Goal: Book appointment/travel/reservation

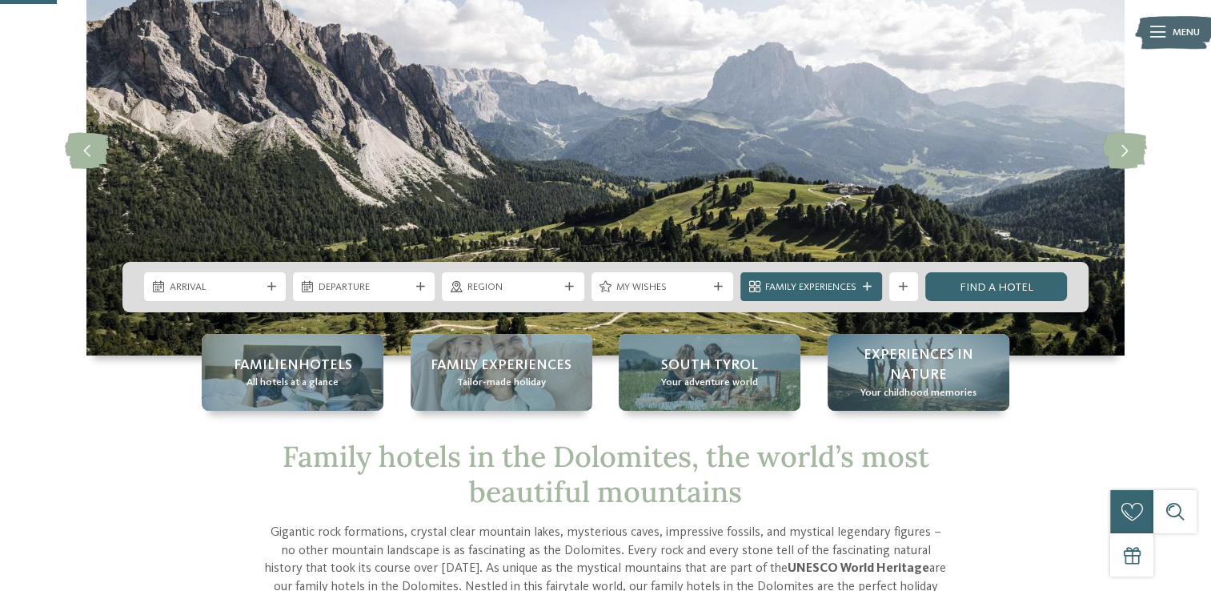
scroll to position [142, 0]
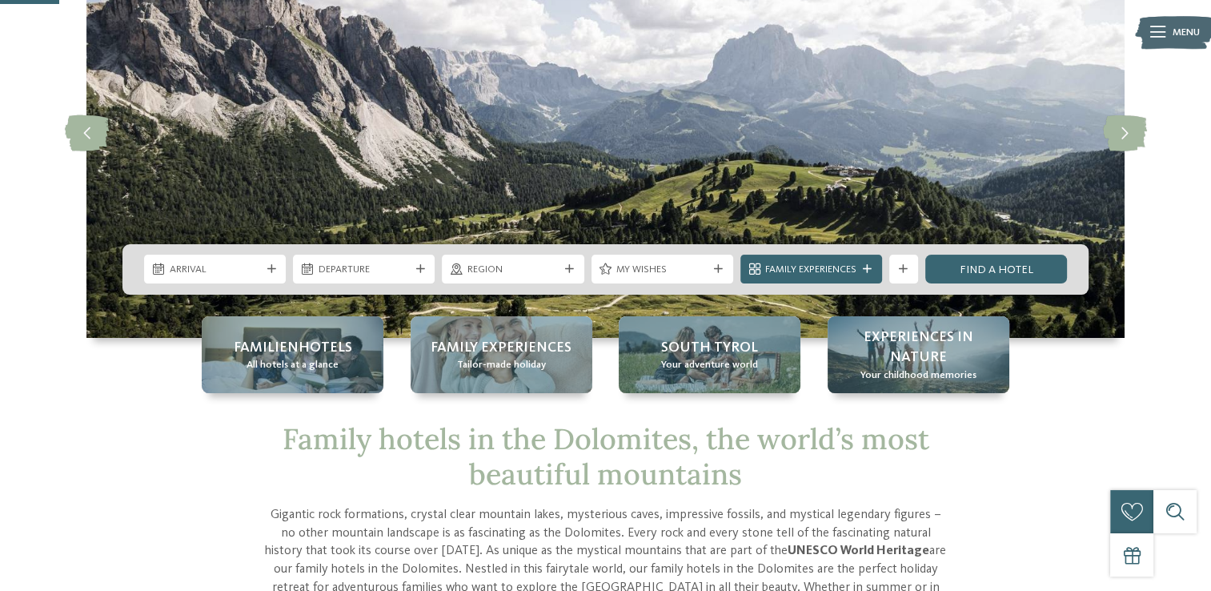
click at [270, 276] on div "Arrival" at bounding box center [215, 268] width 142 height 29
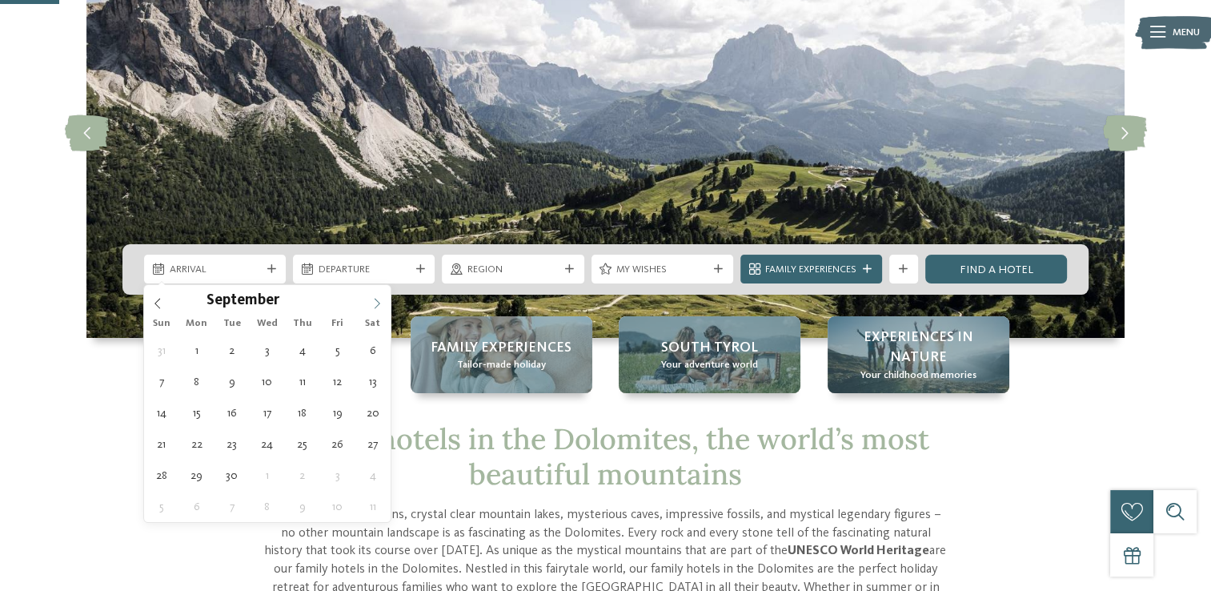
click at [377, 299] on icon at bounding box center [376, 303] width 11 height 11
type input "****"
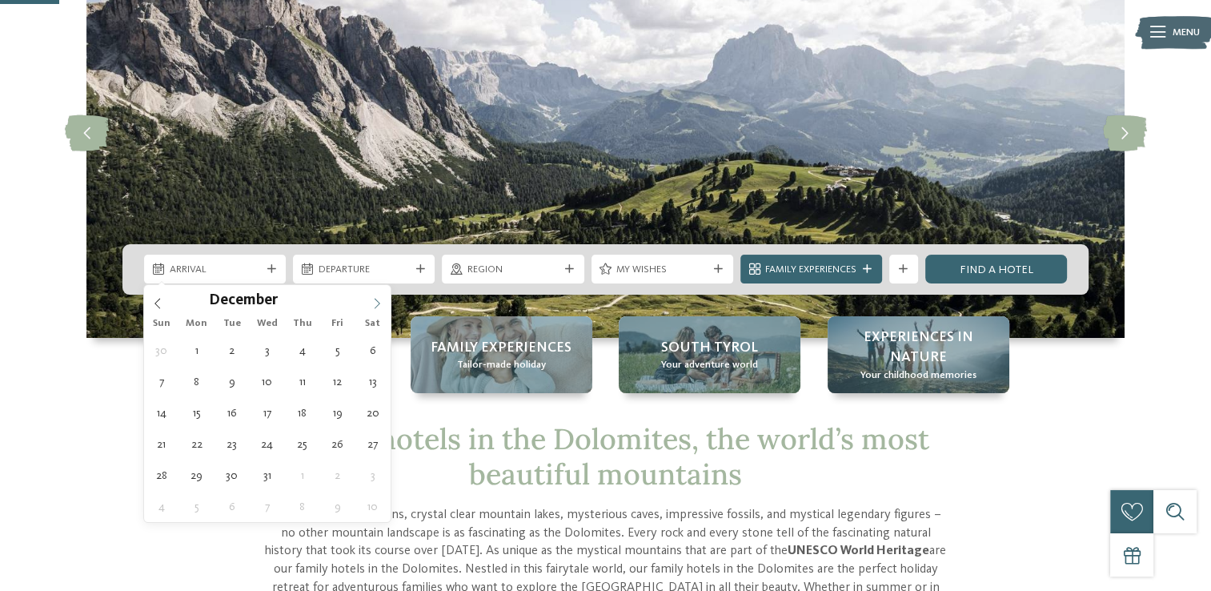
click at [377, 299] on icon at bounding box center [376, 303] width 11 height 11
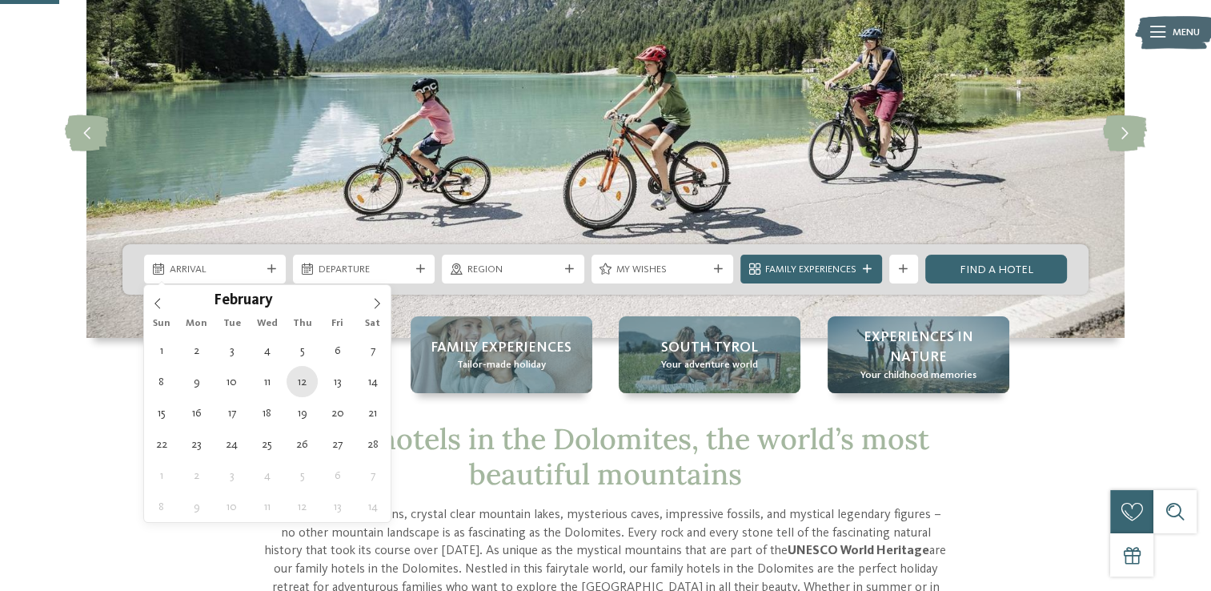
type div "[DATE]"
type input "****"
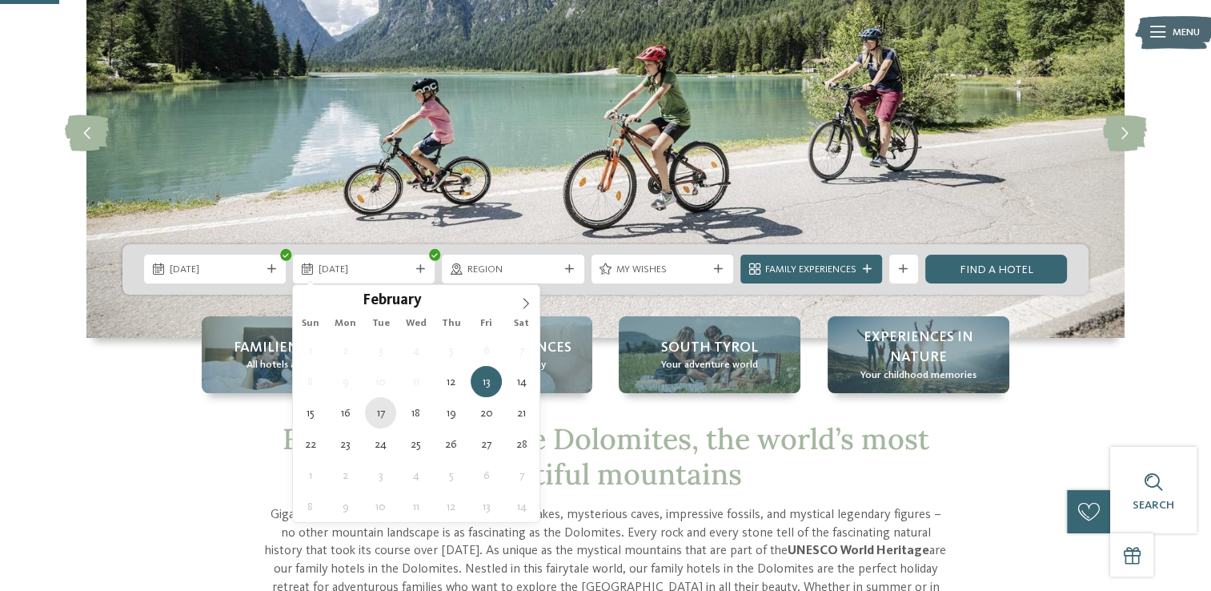
type div "[DATE]"
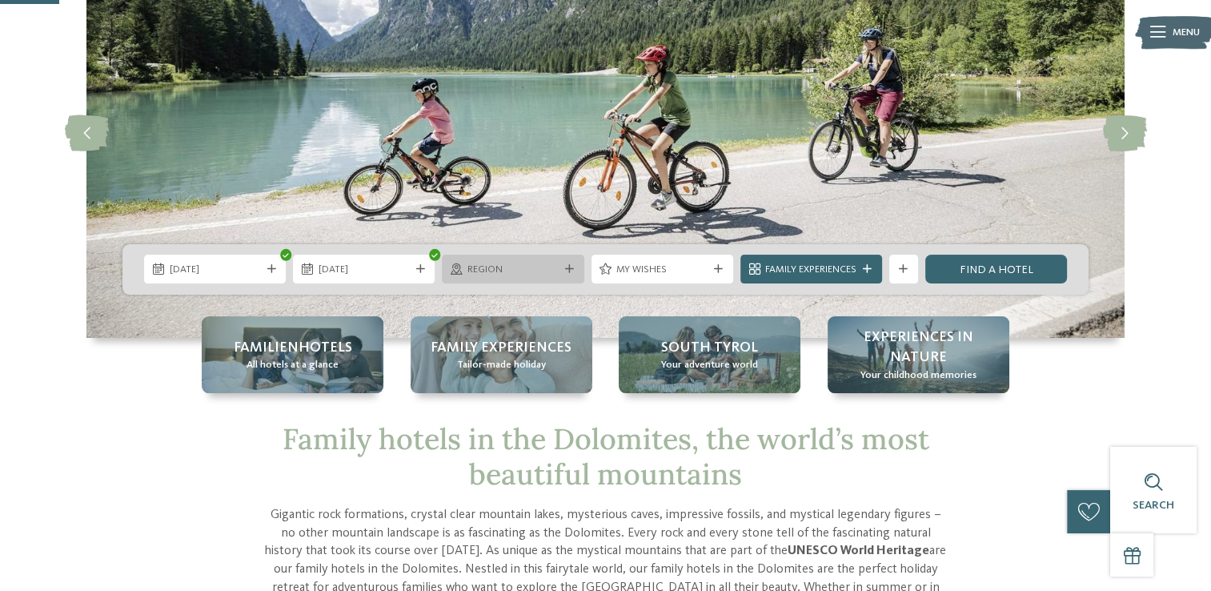
click at [574, 270] on div at bounding box center [569, 269] width 14 height 9
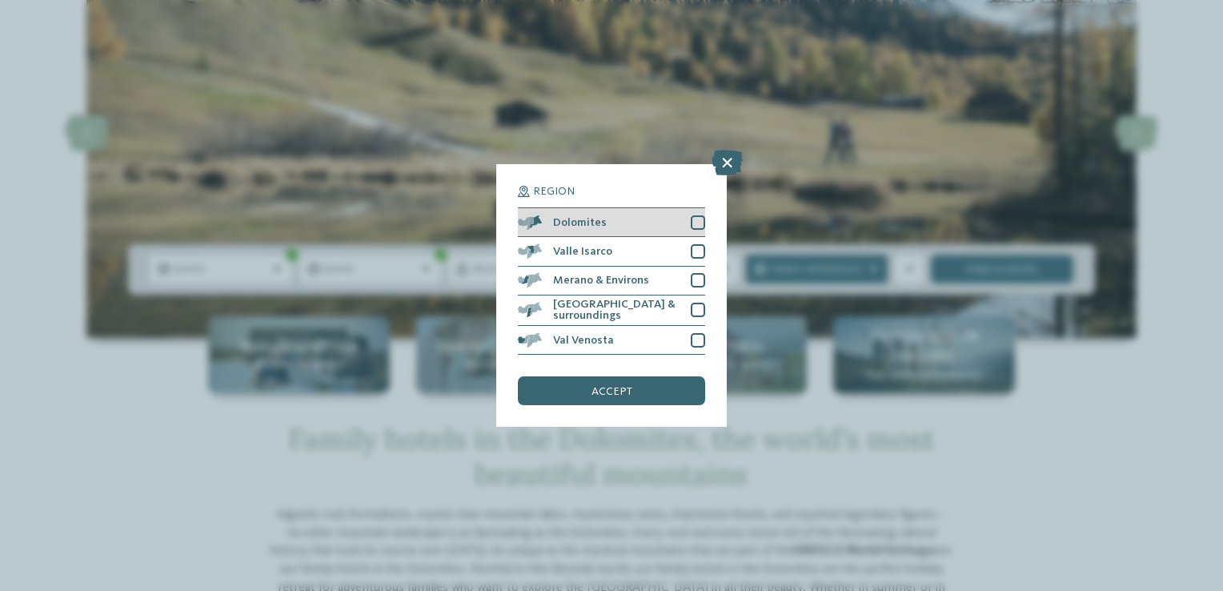
click at [699, 219] on div at bounding box center [698, 222] width 14 height 14
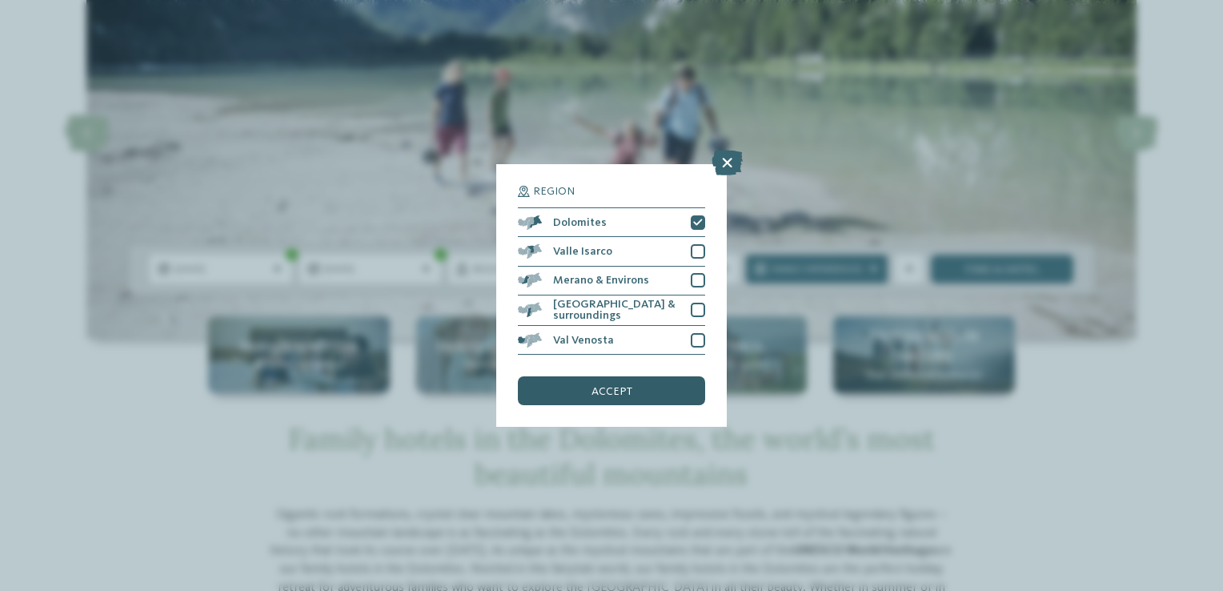
click at [632, 392] on div "accept" at bounding box center [611, 390] width 187 height 29
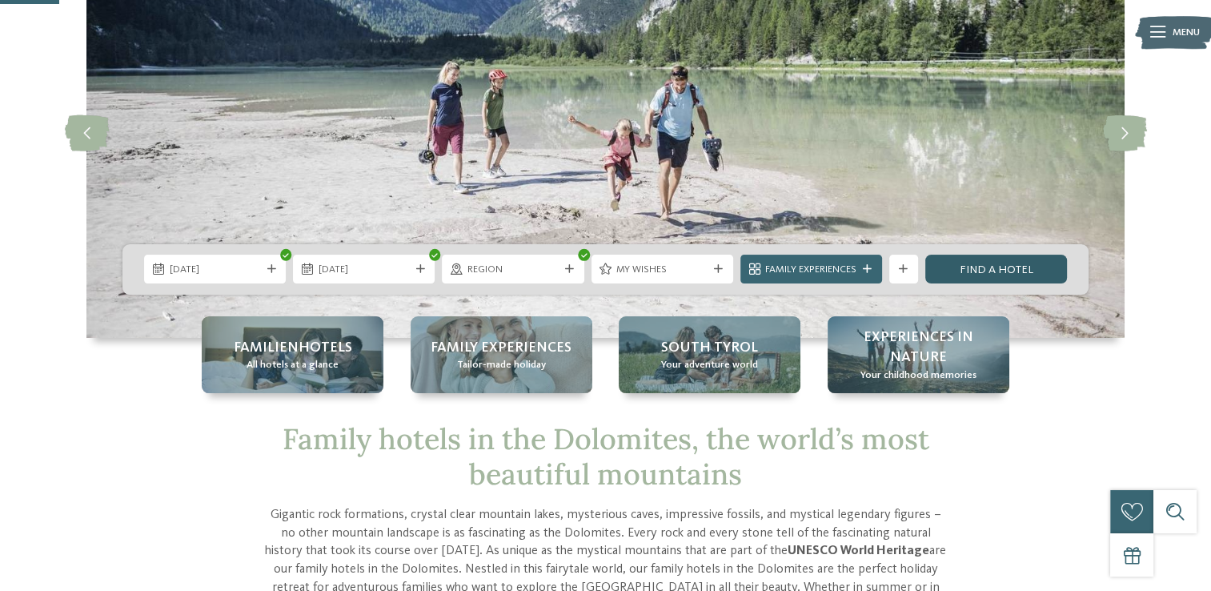
click at [989, 270] on link "Find a hotel" at bounding box center [996, 268] width 142 height 29
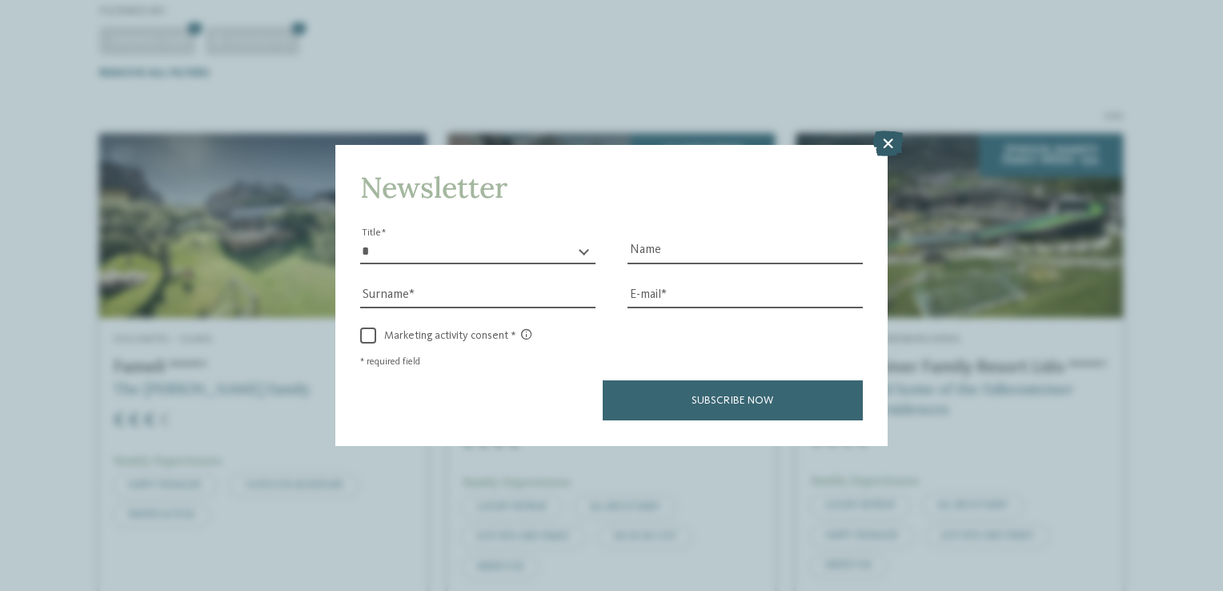
click at [883, 145] on icon at bounding box center [887, 144] width 31 height 26
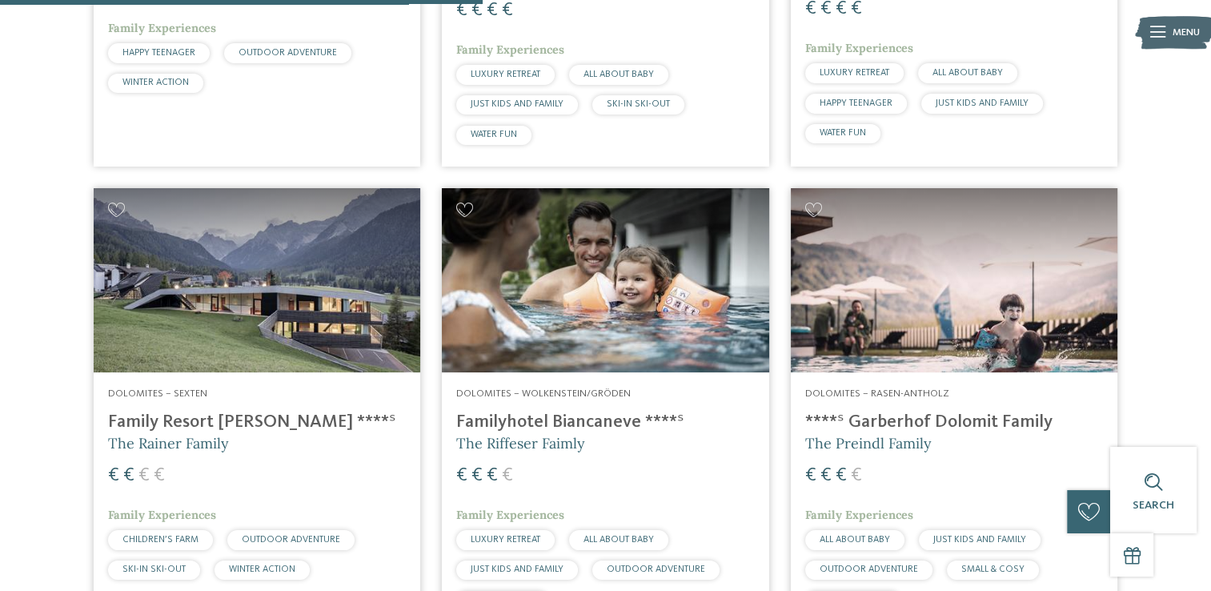
scroll to position [863, 0]
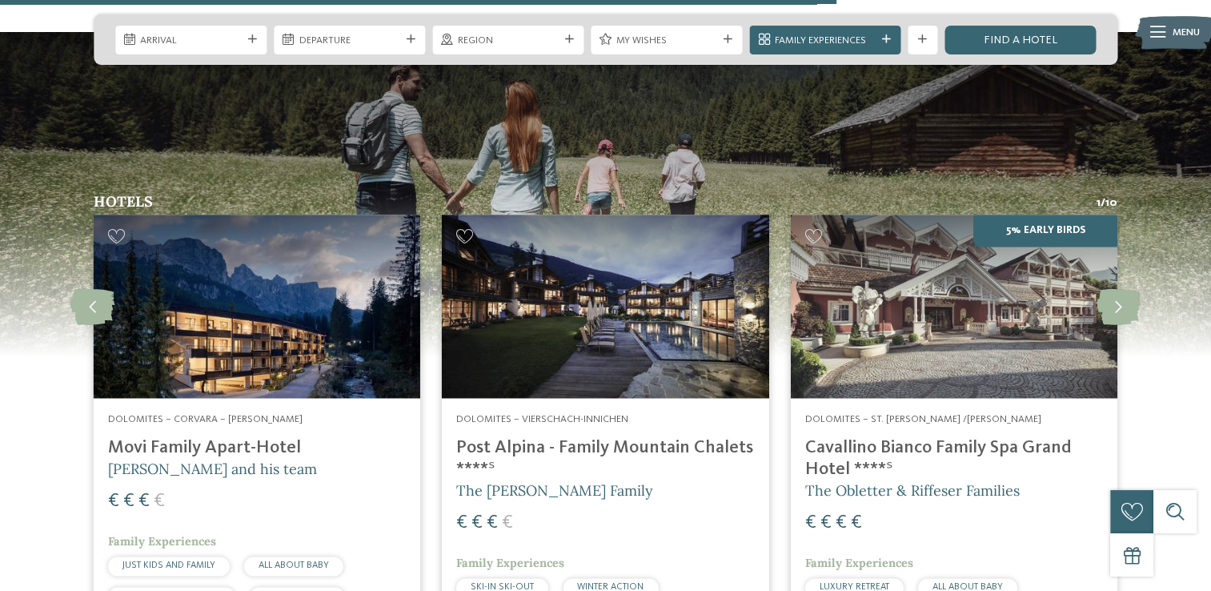
scroll to position [2050, 0]
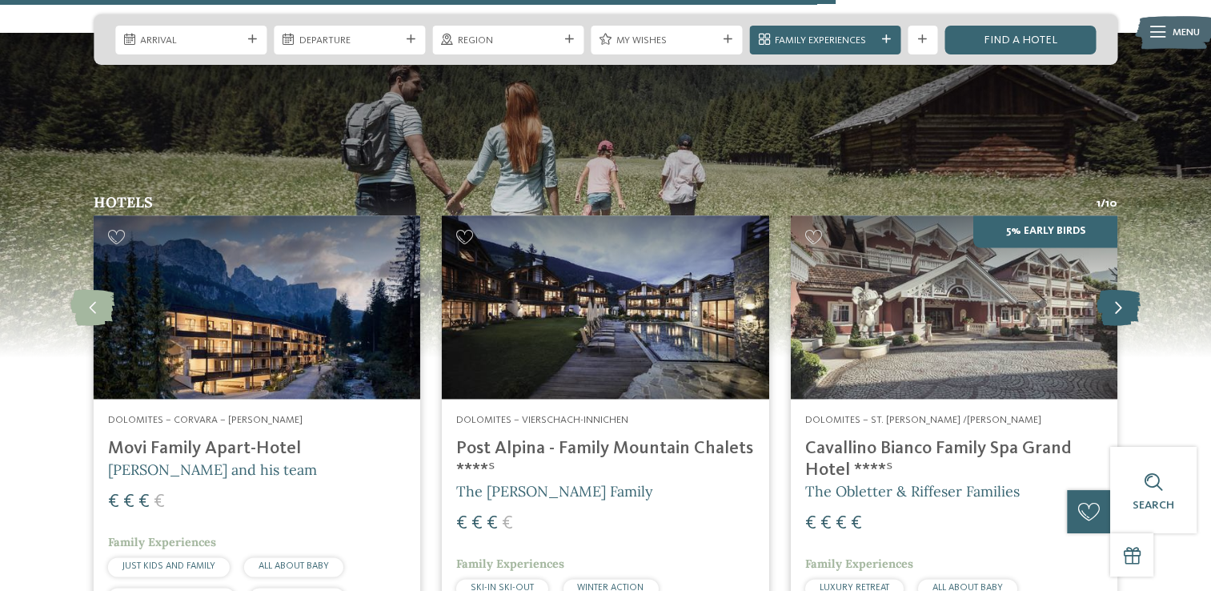
click at [1125, 301] on icon at bounding box center [1118, 307] width 44 height 36
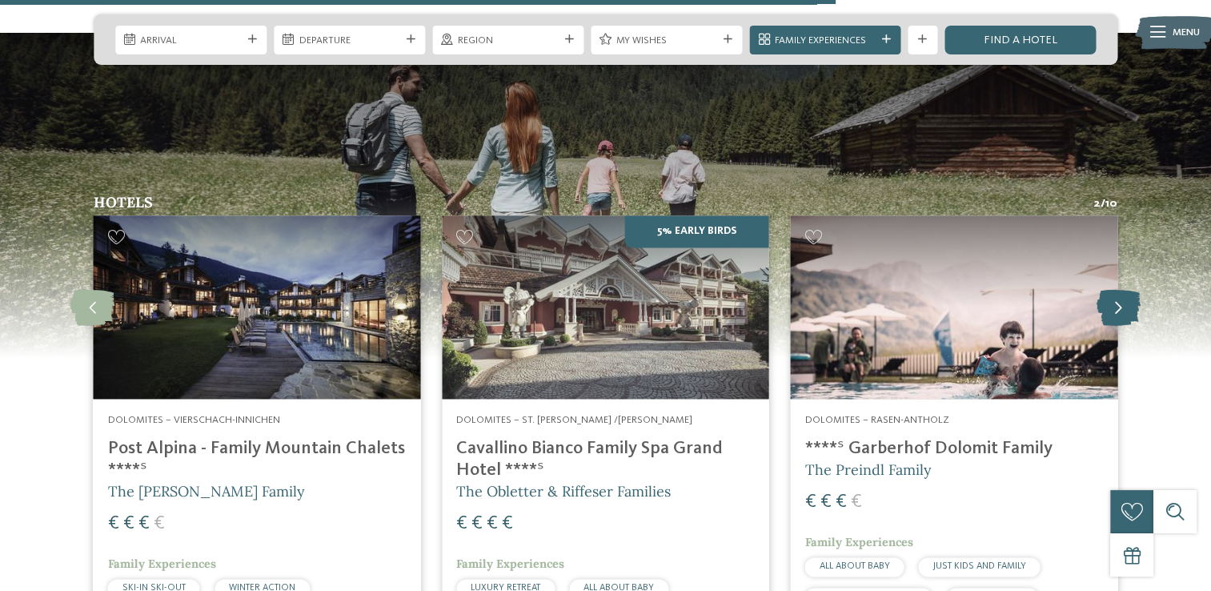
click at [1125, 301] on icon at bounding box center [1118, 307] width 44 height 36
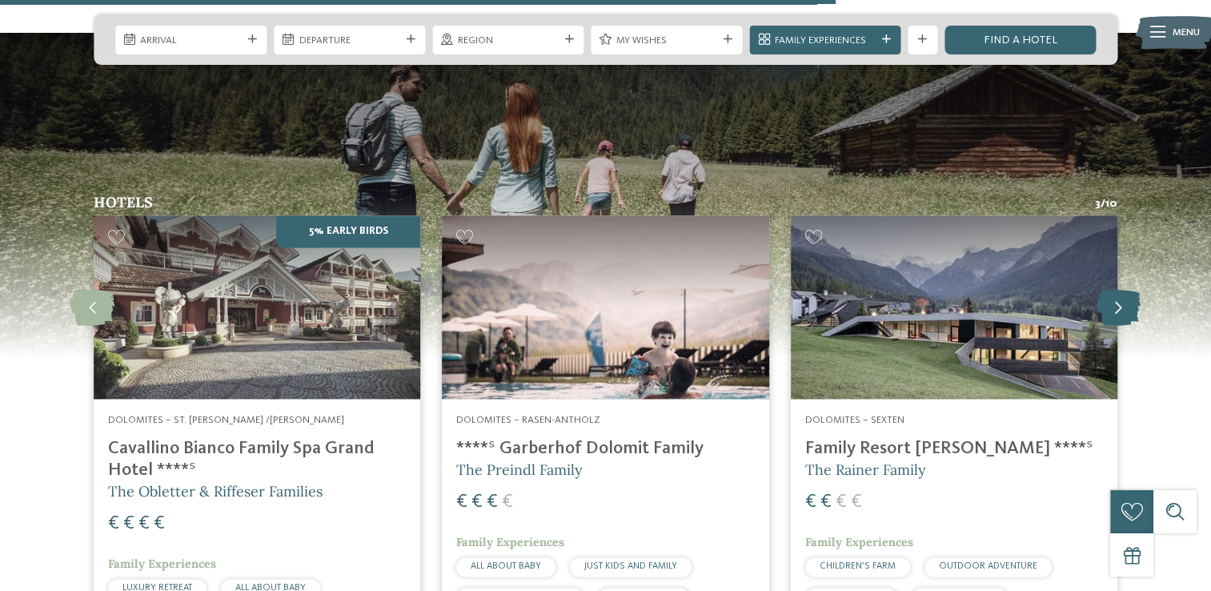
click at [1125, 301] on icon at bounding box center [1118, 307] width 44 height 36
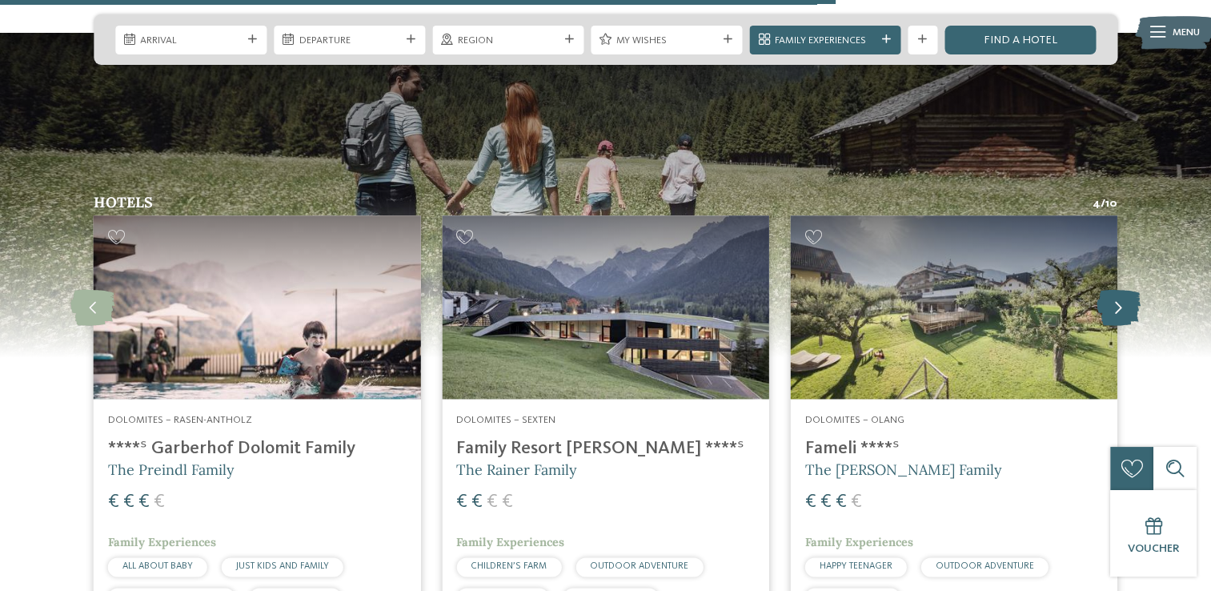
click at [1125, 301] on icon at bounding box center [1118, 307] width 44 height 36
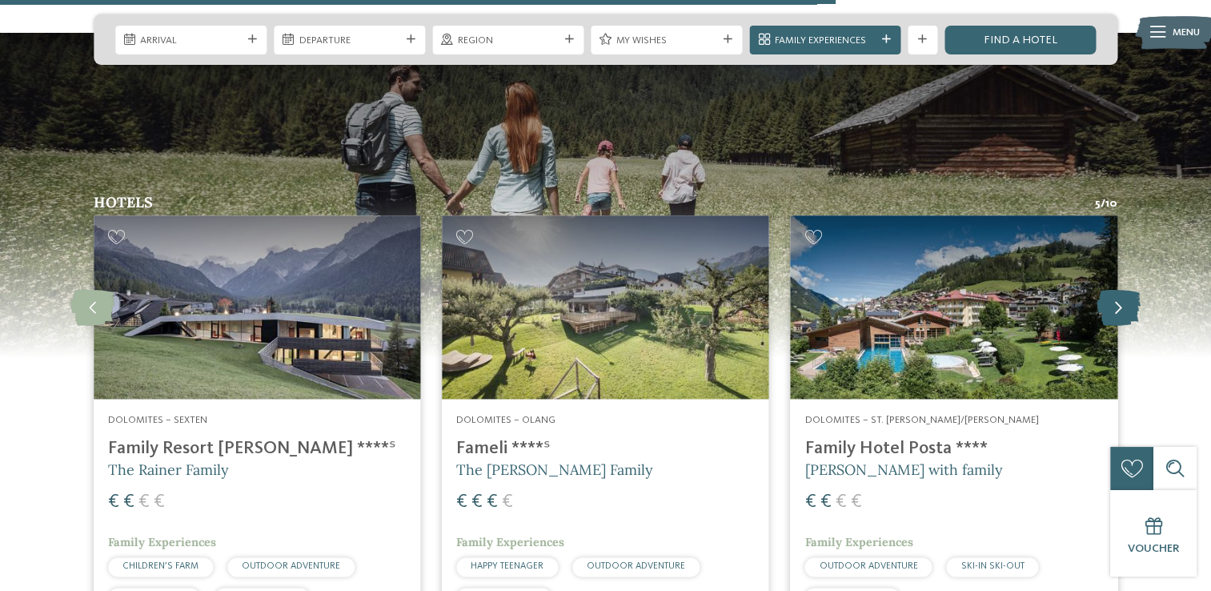
click at [1125, 301] on icon at bounding box center [1118, 307] width 44 height 36
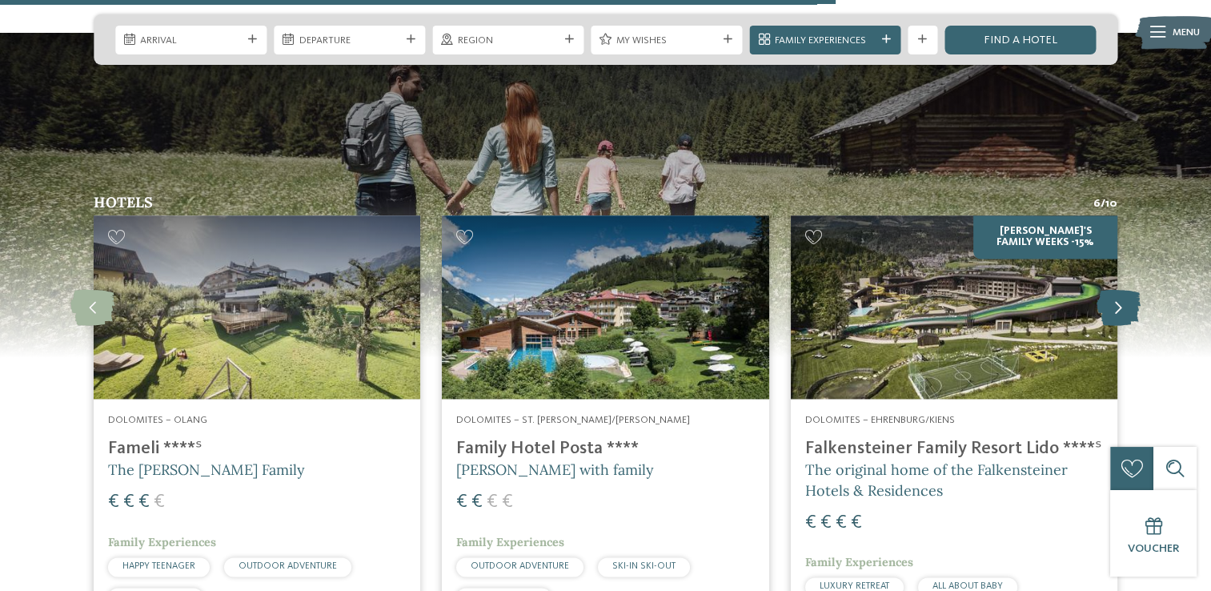
click at [1125, 301] on icon at bounding box center [1118, 307] width 44 height 36
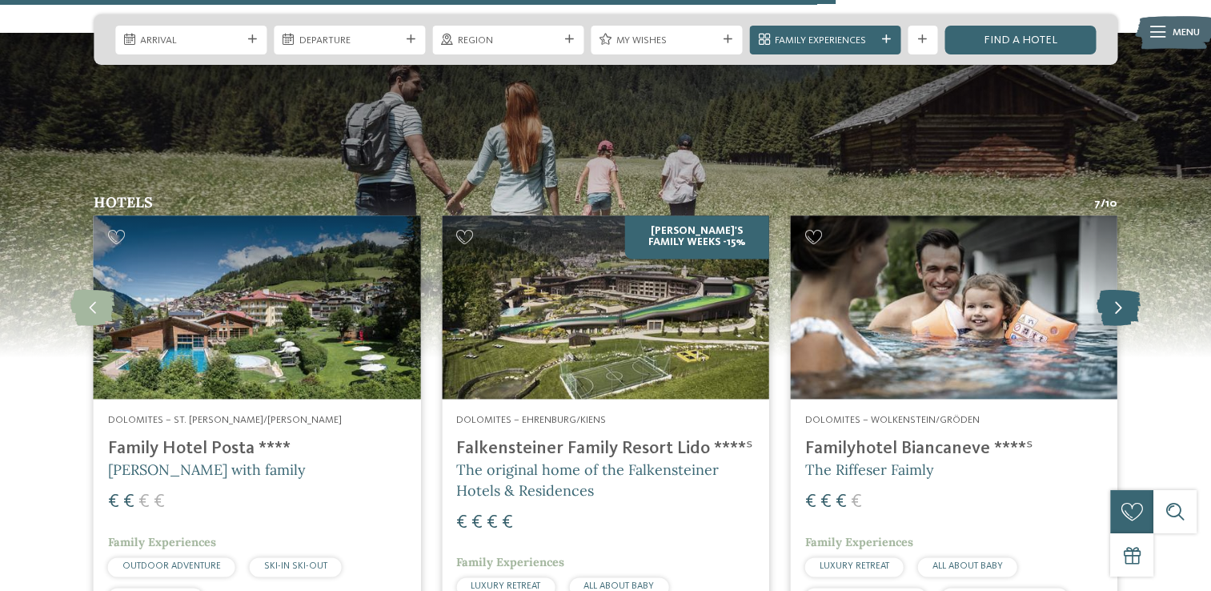
click at [1125, 301] on icon at bounding box center [1118, 307] width 44 height 36
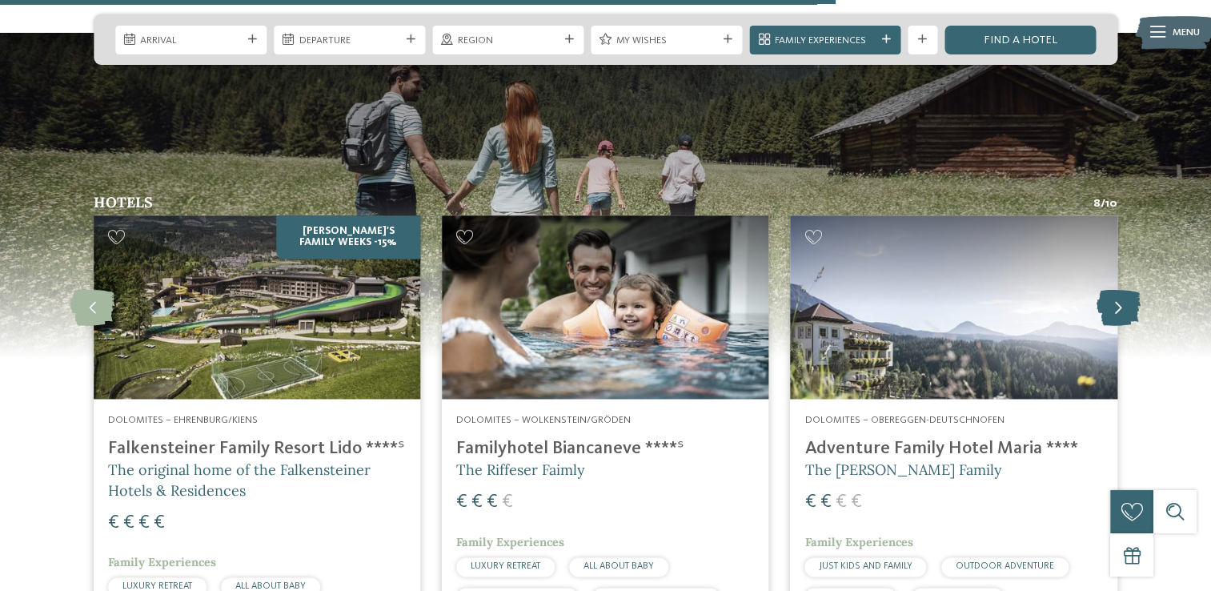
click at [1125, 301] on icon at bounding box center [1118, 307] width 44 height 36
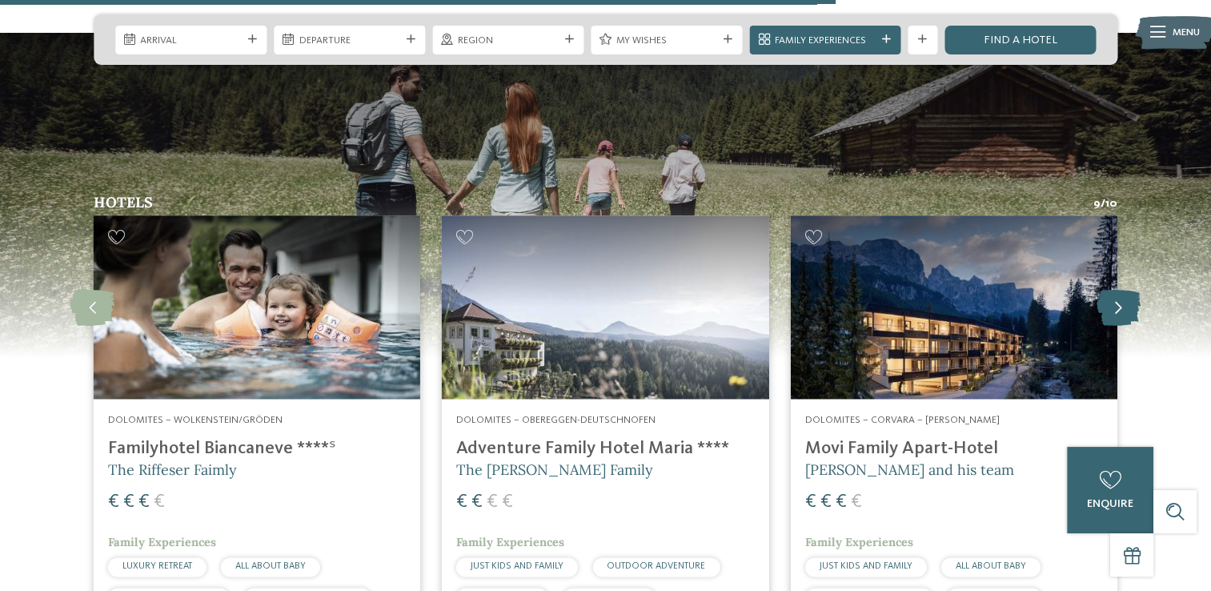
click at [1125, 301] on icon at bounding box center [1118, 307] width 44 height 36
